Goal: Check status: Check status

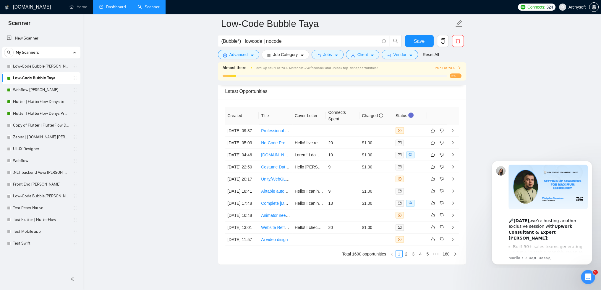
click at [116, 7] on link "Dashboard" at bounding box center [112, 6] width 27 height 5
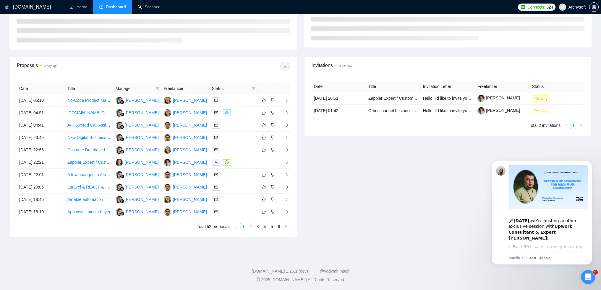
scroll to position [53, 0]
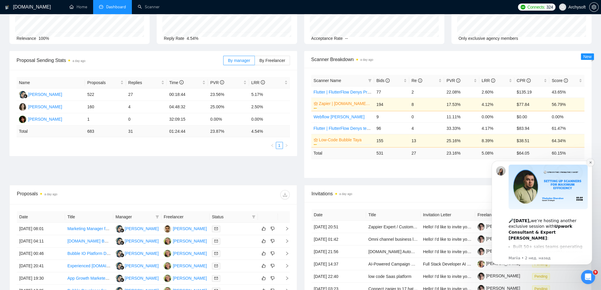
click at [589, 164] on icon "Dismiss notification" at bounding box center [590, 162] width 3 height 3
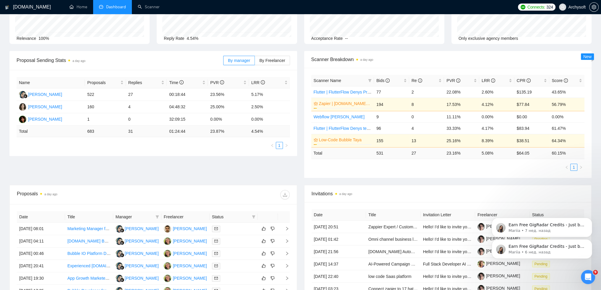
scroll to position [0, 0]
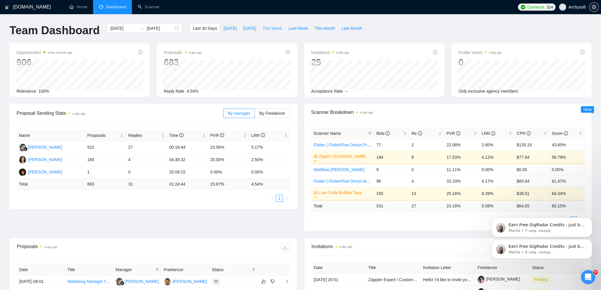
click at [268, 24] on button "This Week" at bounding box center [272, 28] width 26 height 9
type input "[DATE]"
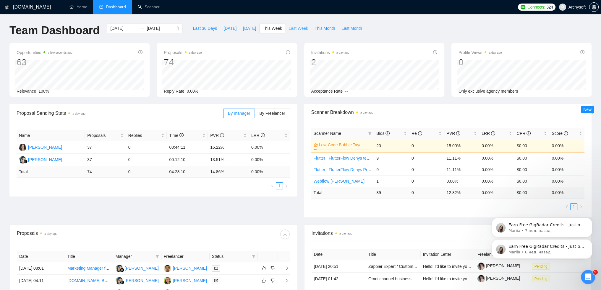
click at [288, 29] on span "Last Week" at bounding box center [298, 28] width 20 height 7
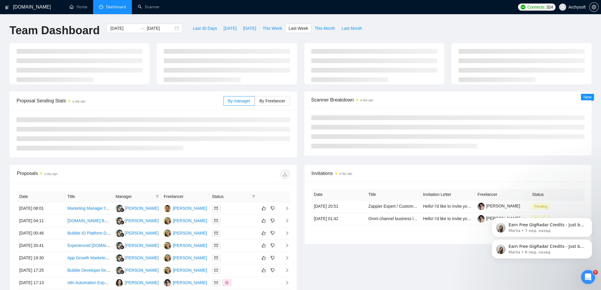
type input "[DATE]"
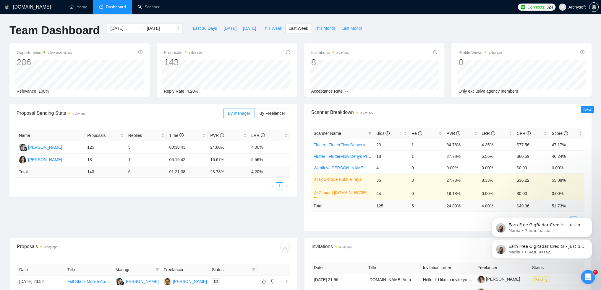
click at [267, 27] on span "This Week" at bounding box center [272, 28] width 20 height 7
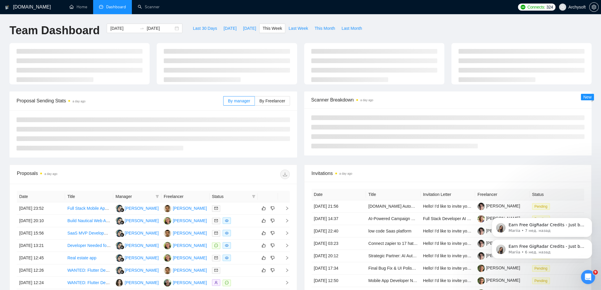
type input "[DATE]"
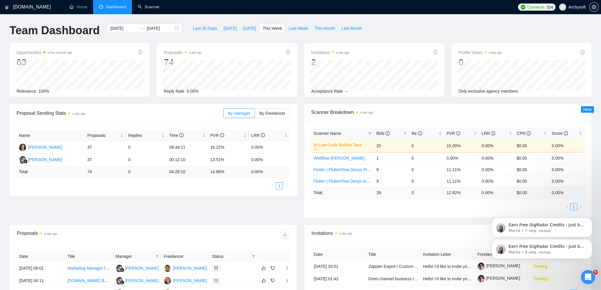
drag, startPoint x: 147, startPoint y: 8, endPoint x: 132, endPoint y: 25, distance: 23.3
click at [147, 8] on link "Scanner" at bounding box center [149, 6] width 22 height 5
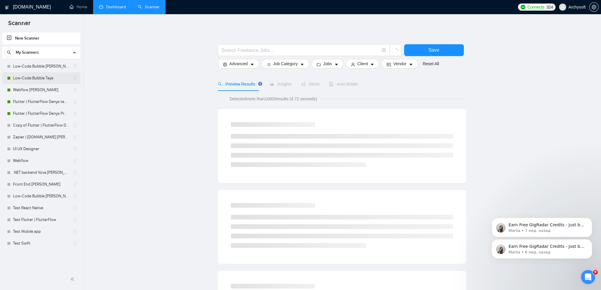
click at [35, 74] on link "Low-Code Bubble Taya" at bounding box center [41, 78] width 56 height 12
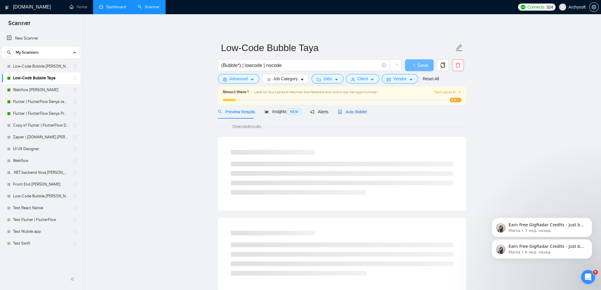
click at [353, 114] on span "Auto Bidder" at bounding box center [352, 112] width 29 height 5
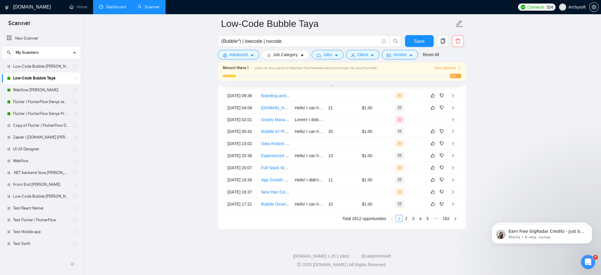
scroll to position [1569, 0]
click at [110, 6] on link "Dashboard" at bounding box center [112, 6] width 27 height 5
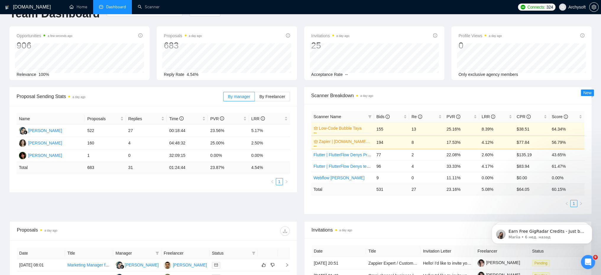
scroll to position [9, 0]
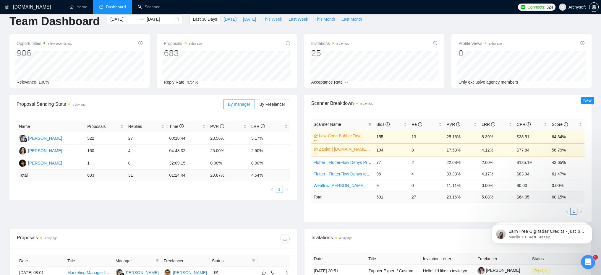
click at [263, 19] on span "This Week" at bounding box center [272, 19] width 20 height 7
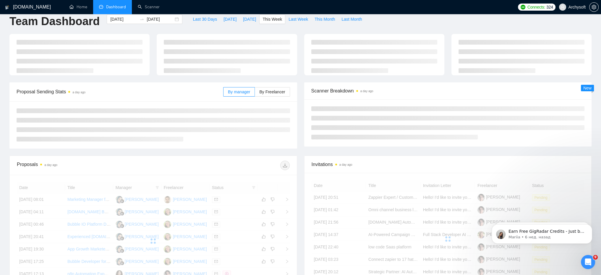
type input "[DATE]"
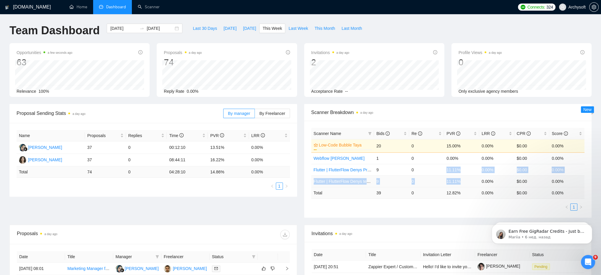
drag, startPoint x: 447, startPoint y: 170, endPoint x: 461, endPoint y: 181, distance: 17.9
click at [461, 181] on tbody "Low-Code Bubble Taya 6% 20 0 15.00% 0.00% $0.00 0.00% Webflow [PERSON_NAME] 1 0…" at bounding box center [447, 163] width 273 height 48
click at [460, 181] on td "11.11%" at bounding box center [461, 182] width 35 height 12
drag, startPoint x: 459, startPoint y: 182, endPoint x: 444, endPoint y: 167, distance: 20.5
click at [444, 167] on tbody "Low-Code Bubble Taya 6% 20 0 15.00% 0.00% $0.00 0.00% Webflow [PERSON_NAME] 1 0…" at bounding box center [447, 163] width 273 height 48
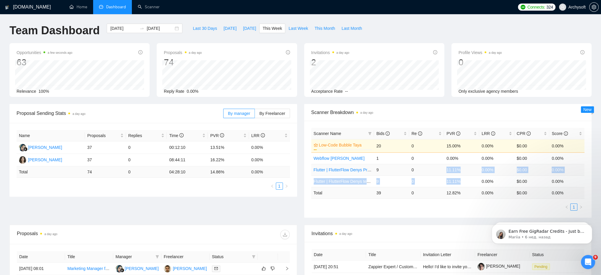
click at [451, 169] on td "11.11%" at bounding box center [461, 170] width 35 height 12
drag, startPoint x: 447, startPoint y: 169, endPoint x: 462, endPoint y: 182, distance: 20.1
click at [462, 182] on tbody "Low-Code Bubble Taya 6% 20 0 15.00% 0.00% $0.00 0.00% Webflow [PERSON_NAME] 1 0…" at bounding box center [447, 163] width 273 height 48
click at [461, 182] on td "11.11%" at bounding box center [461, 182] width 35 height 12
drag, startPoint x: 460, startPoint y: 181, endPoint x: 447, endPoint y: 169, distance: 17.6
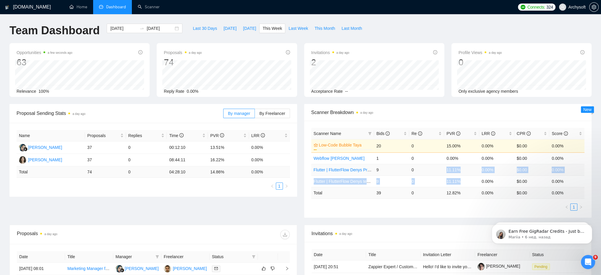
click at [447, 169] on tbody "Low-Code Bubble Taya 6% 20 0 15.00% 0.00% $0.00 0.00% Webflow [PERSON_NAME] 1 0…" at bounding box center [447, 163] width 273 height 48
click at [447, 169] on td "11.11%" at bounding box center [461, 170] width 35 height 12
drag, startPoint x: 446, startPoint y: 169, endPoint x: 460, endPoint y: 182, distance: 18.4
click at [460, 182] on tbody "Low-Code Bubble Taya 6% 20 0 15.00% 0.00% $0.00 0.00% Webflow [PERSON_NAME] 1 0…" at bounding box center [447, 163] width 273 height 48
click at [459, 181] on td "11.11%" at bounding box center [461, 182] width 35 height 12
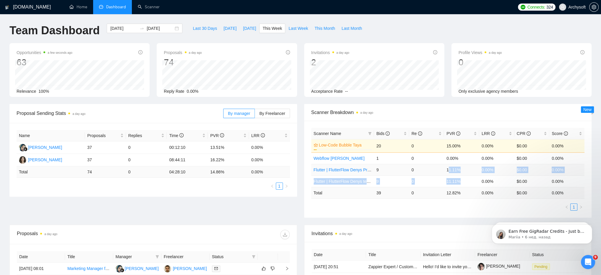
drag, startPoint x: 460, startPoint y: 182, endPoint x: 447, endPoint y: 167, distance: 19.3
click at [447, 167] on tbody "Low-Code Bubble Taya 6% 20 0 15.00% 0.00% $0.00 0.00% Webflow [PERSON_NAME] 1 0…" at bounding box center [447, 163] width 273 height 48
click at [447, 168] on td "11.11%" at bounding box center [461, 170] width 35 height 12
drag, startPoint x: 446, startPoint y: 169, endPoint x: 459, endPoint y: 182, distance: 17.8
click at [459, 182] on tbody "Low-Code Bubble Taya 6% 20 0 15.00% 0.00% $0.00 0.00% Webflow [PERSON_NAME] 1 0…" at bounding box center [447, 163] width 273 height 48
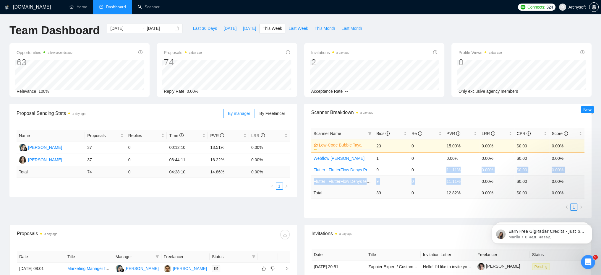
click at [458, 183] on td "11.11%" at bounding box center [461, 182] width 35 height 12
drag, startPoint x: 459, startPoint y: 183, endPoint x: 446, endPoint y: 169, distance: 18.6
click at [446, 169] on tbody "Low-Code Bubble Taya 6% 20 0 15.00% 0.00% $0.00 0.00% Webflow [PERSON_NAME] 1 0…" at bounding box center [447, 163] width 273 height 48
click at [447, 169] on td "11.11%" at bounding box center [461, 170] width 35 height 12
drag, startPoint x: 446, startPoint y: 156, endPoint x: 459, endPoint y: 195, distance: 40.5
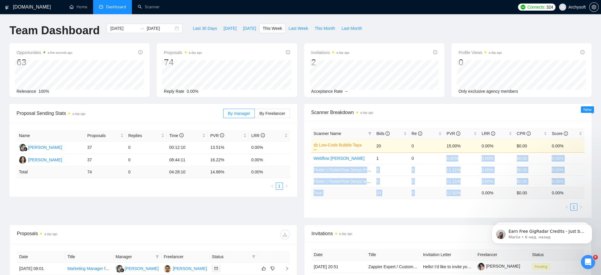
click at [459, 195] on table "Scanner Name Bids Re PVR LRR CPR Score Low-Code Bubble Taya 6% 20 0 15.00% 0.00…" at bounding box center [447, 163] width 273 height 71
click at [459, 194] on td "12.82 %" at bounding box center [461, 193] width 35 height 12
drag, startPoint x: 460, startPoint y: 194, endPoint x: 446, endPoint y: 156, distance: 39.6
click at [446, 156] on table "Scanner Name Bids Re PVR LRR CPR Score Low-Code Bubble Taya 6% 20 0 15.00% 0.00…" at bounding box center [447, 163] width 273 height 71
click at [446, 156] on td "0.00%" at bounding box center [461, 158] width 35 height 12
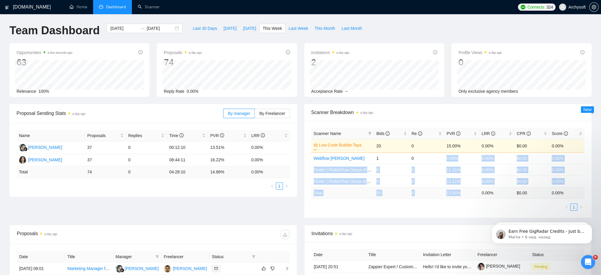
drag, startPoint x: 446, startPoint y: 157, endPoint x: 465, endPoint y: 197, distance: 44.4
click at [465, 197] on table "Scanner Name Bids Re PVR LRR CPR Score Low-Code Bubble Taya 6% 20 0 15.00% 0.00…" at bounding box center [447, 163] width 273 height 71
click at [462, 194] on td "12.82 %" at bounding box center [461, 193] width 35 height 12
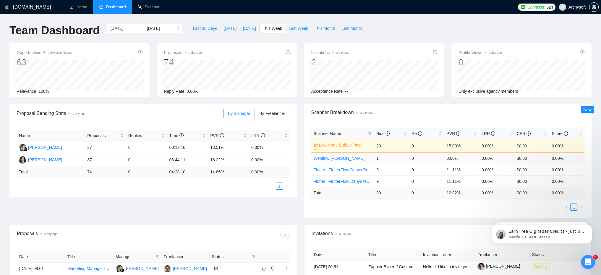
click at [392, 157] on td "1" at bounding box center [391, 158] width 35 height 12
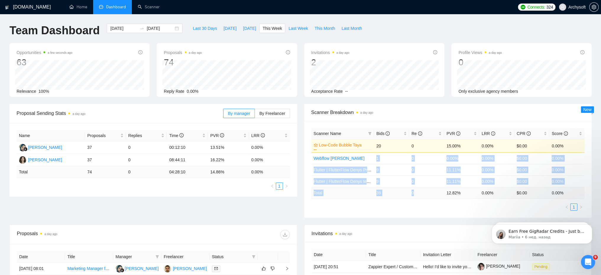
drag, startPoint x: 376, startPoint y: 157, endPoint x: 416, endPoint y: 194, distance: 54.6
click at [416, 194] on table "Scanner Name Bids Re PVR LRR CPR Score Low-Code Bubble Taya 6% 20 0 15.00% 0.00…" at bounding box center [447, 163] width 273 height 71
click at [383, 193] on td "39" at bounding box center [391, 193] width 35 height 12
drag, startPoint x: 416, startPoint y: 194, endPoint x: 371, endPoint y: 155, distance: 59.3
click at [371, 155] on table "Scanner Name Bids Re PVR LRR CPR Score Low-Code Bubble Taya 6% 20 0 15.00% 0.00…" at bounding box center [447, 163] width 273 height 71
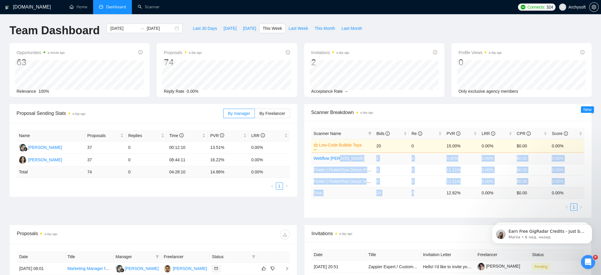
click at [395, 158] on td "1" at bounding box center [391, 158] width 35 height 12
drag, startPoint x: 374, startPoint y: 156, endPoint x: 411, endPoint y: 194, distance: 52.4
click at [415, 193] on table "Scanner Name Bids Re PVR LRR CPR Score Low-Code Bubble Taya 6% 20 0 15.00% 0.00…" at bounding box center [447, 163] width 273 height 71
click at [394, 192] on td "39" at bounding box center [391, 193] width 35 height 12
drag, startPoint x: 423, startPoint y: 196, endPoint x: 374, endPoint y: 157, distance: 62.4
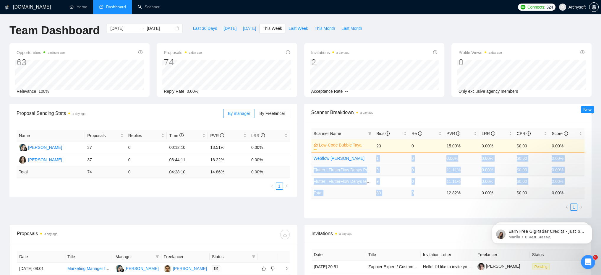
click at [374, 157] on table "Scanner Name Bids Re PVR LRR CPR Score Low-Code Bubble Taya 6% 20 0 15.00% 0.00…" at bounding box center [447, 163] width 273 height 71
click at [390, 158] on td "1" at bounding box center [391, 158] width 35 height 12
drag, startPoint x: 376, startPoint y: 156, endPoint x: 425, endPoint y: 196, distance: 63.2
click at [427, 196] on table "Scanner Name Bids Re PVR LRR CPR Score Low-Code Bubble Taya 6% 20 0 15.00% 0.00…" at bounding box center [447, 163] width 273 height 71
click at [395, 192] on td "39" at bounding box center [391, 193] width 35 height 12
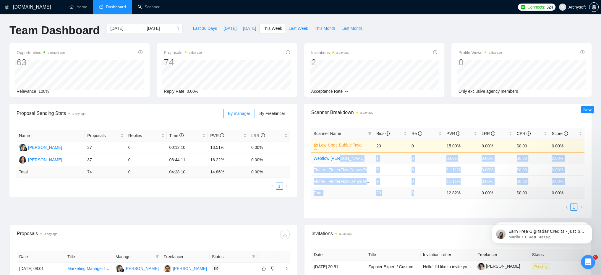
drag, startPoint x: 394, startPoint y: 190, endPoint x: 370, endPoint y: 159, distance: 38.6
click at [369, 159] on table "Scanner Name Bids Re PVR LRR CPR Score Low-Code Bubble Taya 6% 20 0 15.00% 0.00…" at bounding box center [447, 163] width 273 height 71
click at [394, 160] on td "1" at bounding box center [391, 158] width 35 height 12
drag, startPoint x: 394, startPoint y: 158, endPoint x: 417, endPoint y: 194, distance: 42.8
click at [419, 194] on table "Scanner Name Bids Re PVR LRR CPR Score Low-Code Bubble Taya 6% 20 0 15.00% 0.00…" at bounding box center [447, 163] width 273 height 71
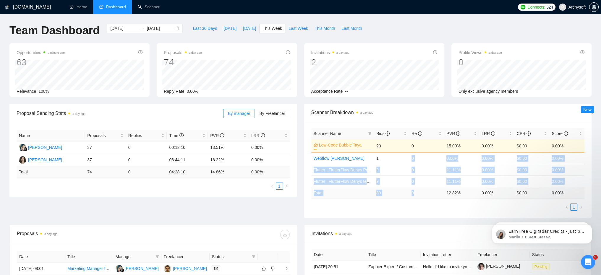
click at [416, 194] on td "0" at bounding box center [426, 193] width 35 height 12
drag, startPoint x: 417, startPoint y: 197, endPoint x: 373, endPoint y: 160, distance: 57.2
click at [373, 160] on table "Scanner Name Bids Re PVR LRR CPR Score Low-Code Bubble Taya 6% 20 0 15.00% 0.00…" at bounding box center [447, 163] width 273 height 71
click at [397, 160] on td "1" at bounding box center [391, 158] width 35 height 12
drag, startPoint x: 375, startPoint y: 157, endPoint x: 427, endPoint y: 197, distance: 65.2
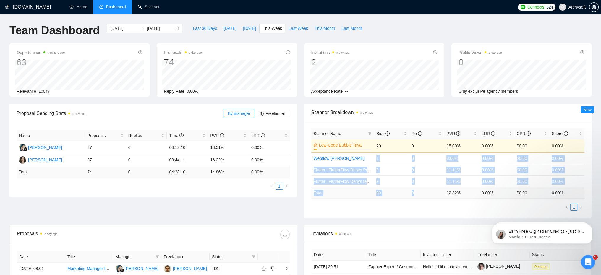
click at [432, 197] on table "Scanner Name Bids Re PVR LRR CPR Score Low-Code Bubble Taya 6% 20 0 15.00% 0.00…" at bounding box center [447, 163] width 273 height 71
click at [403, 194] on td "39" at bounding box center [391, 193] width 35 height 12
drag, startPoint x: 413, startPoint y: 193, endPoint x: 375, endPoint y: 157, distance: 51.4
click at [375, 157] on table "Scanner Name Bids Re PVR LRR CPR Score Low-Code Bubble Taya 6% 20 0 15.00% 0.00…" at bounding box center [447, 163] width 273 height 71
click at [397, 159] on td "1" at bounding box center [391, 158] width 35 height 12
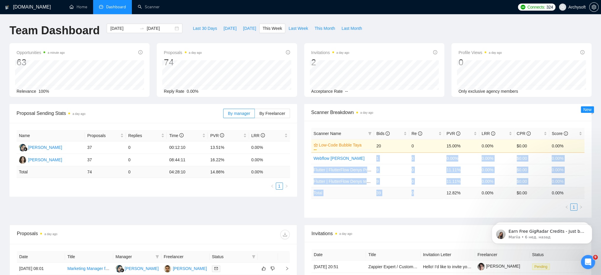
drag, startPoint x: 375, startPoint y: 155, endPoint x: 420, endPoint y: 197, distance: 61.0
click at [420, 197] on table "Scanner Name Bids Re PVR LRR CPR Score Low-Code Bubble Taya 6% 20 0 15.00% 0.00…" at bounding box center [447, 163] width 273 height 71
click at [396, 193] on td "39" at bounding box center [391, 193] width 35 height 12
drag, startPoint x: 416, startPoint y: 195, endPoint x: 366, endPoint y: 155, distance: 64.2
click at [366, 155] on table "Scanner Name Bids Re PVR LRR CPR Score Low-Code Bubble Taya 6% 20 0 15.00% 0.00…" at bounding box center [447, 163] width 273 height 71
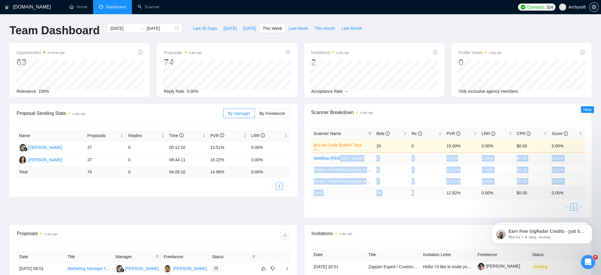
click at [394, 163] on td "1" at bounding box center [391, 158] width 35 height 12
drag, startPoint x: 374, startPoint y: 156, endPoint x: 394, endPoint y: 193, distance: 41.4
click at [419, 194] on table "Scanner Name Bids Re PVR LRR CPR Score Low-Code Bubble Taya 6% 20 0 15.00% 0.00…" at bounding box center [447, 163] width 273 height 71
click at [394, 193] on td "39" at bounding box center [391, 193] width 35 height 12
drag, startPoint x: 416, startPoint y: 195, endPoint x: 371, endPoint y: 157, distance: 59.2
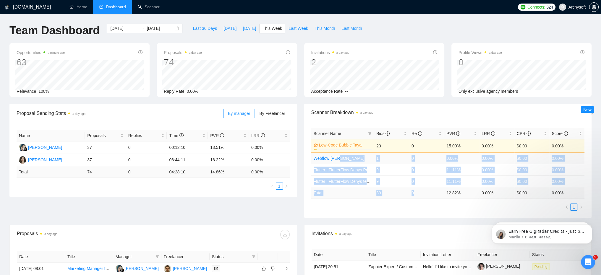
click at [371, 157] on table "Scanner Name Bids Re PVR LRR CPR Score Low-Code Bubble Taya 6% 20 0 15.00% 0.00…" at bounding box center [447, 163] width 273 height 71
click at [397, 160] on td "1" at bounding box center [391, 158] width 35 height 12
drag, startPoint x: 372, startPoint y: 155, endPoint x: 419, endPoint y: 194, distance: 60.4
click at [419, 194] on table "Scanner Name Bids Re PVR LRR CPR Score Low-Code Bubble Taya 6% 20 0 15.00% 0.00…" at bounding box center [447, 163] width 273 height 71
click at [405, 192] on td "39" at bounding box center [391, 193] width 35 height 12
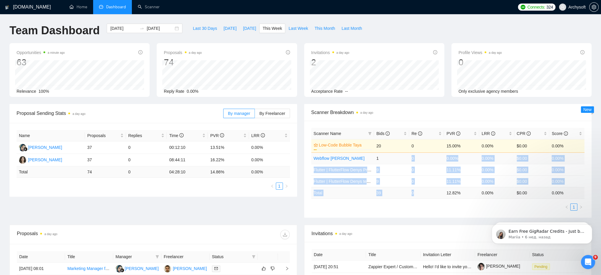
drag, startPoint x: 417, startPoint y: 194, endPoint x: 378, endPoint y: 158, distance: 53.5
click at [378, 158] on table "Scanner Name Bids Re PVR LRR CPR Score Low-Code Bubble Taya 6% 20 0 15.00% 0.00…" at bounding box center [447, 163] width 273 height 71
click at [397, 160] on td "1" at bounding box center [391, 158] width 35 height 12
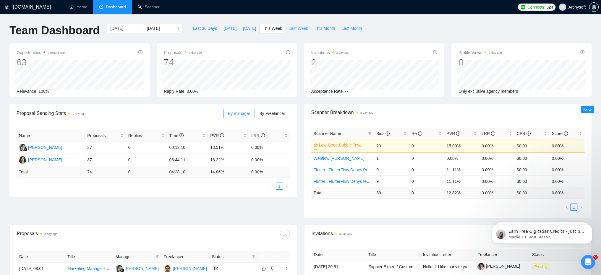
click at [291, 29] on span "Last Week" at bounding box center [298, 28] width 20 height 7
type input "[DATE]"
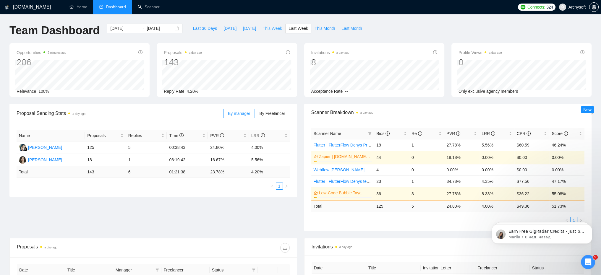
click at [268, 30] on span "This Week" at bounding box center [272, 28] width 20 height 7
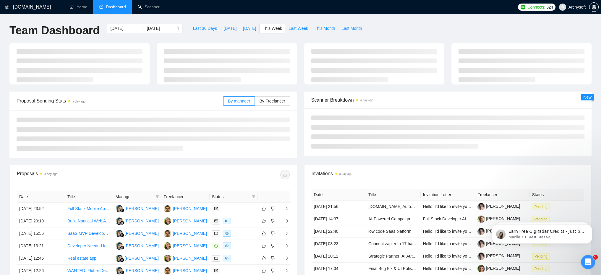
type input "[DATE]"
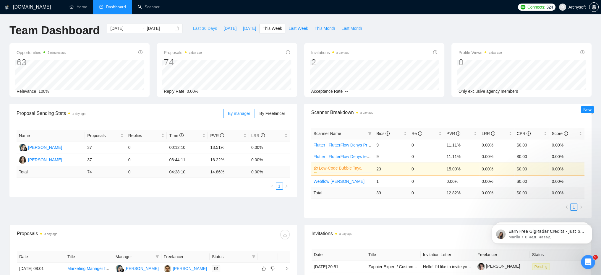
click at [204, 30] on span "Last 30 Days" at bounding box center [205, 28] width 24 height 7
type input "[DATE]"
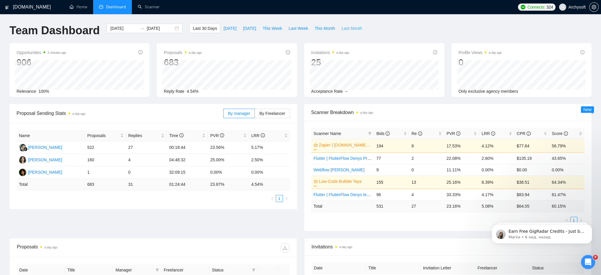
click at [344, 29] on span "Last Month" at bounding box center [351, 28] width 20 height 7
type input "[DATE]"
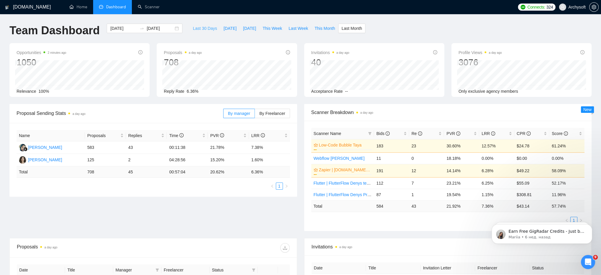
click at [201, 30] on span "Last 30 Days" at bounding box center [205, 28] width 24 height 7
type input "[DATE]"
